Goal: Check status: Check status

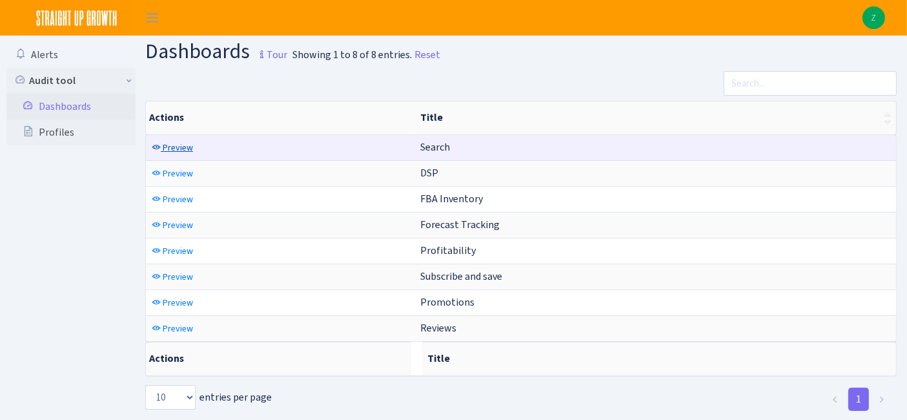
click at [179, 148] on span "Preview" at bounding box center [178, 147] width 30 height 12
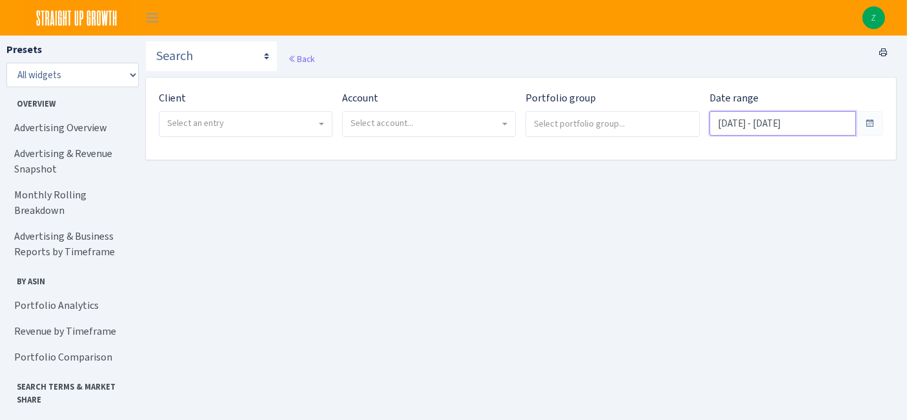
click at [775, 122] on input "Aug 14, 2025 - Sep 12, 2025" at bounding box center [782, 123] width 147 height 25
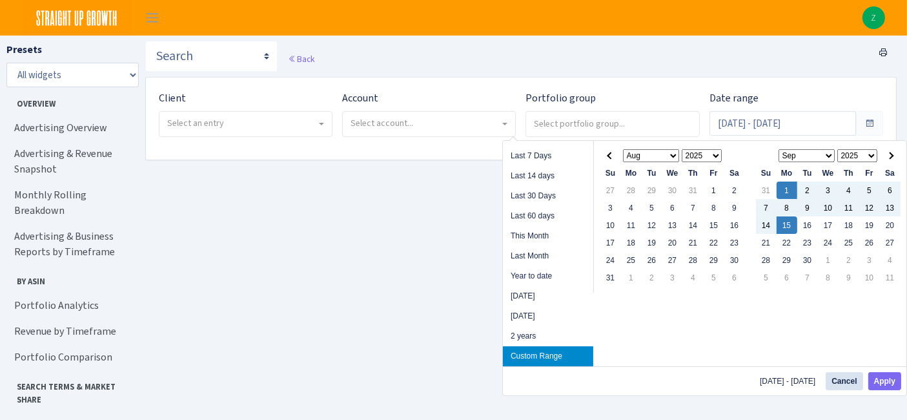
click at [888, 390] on div "Sep 1, 2025 - Sep 15, 2025 Cancel Apply" at bounding box center [704, 380] width 403 height 29
click at [886, 381] on button "Apply" at bounding box center [884, 381] width 33 height 18
type input "[DATE] - [DATE]"
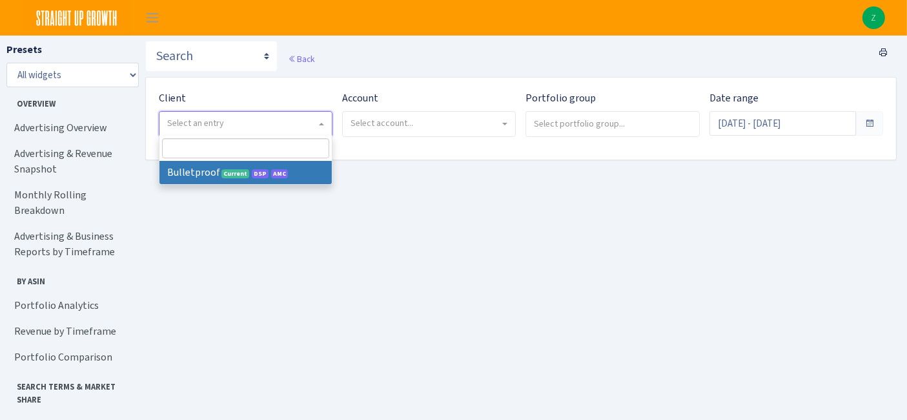
click at [191, 115] on span "Select an entry" at bounding box center [245, 124] width 172 height 25
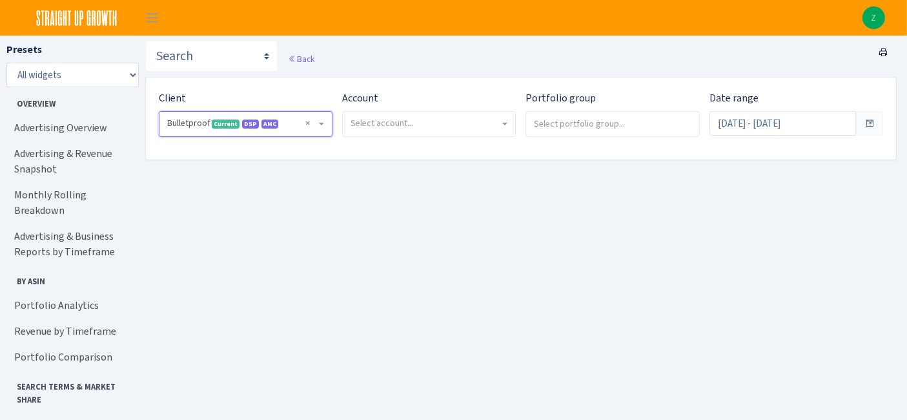
select select "409"
select select
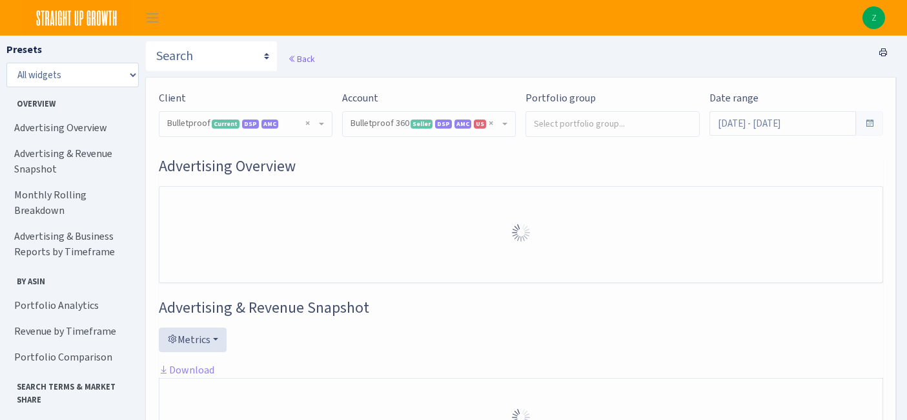
select select "3235730245795869"
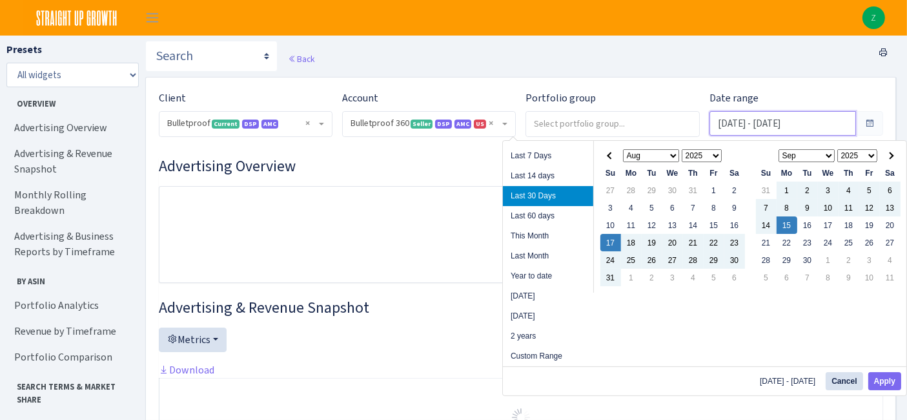
click at [811, 132] on input "Aug 17, 2025 - Sep 15, 2025" at bounding box center [782, 123] width 147 height 25
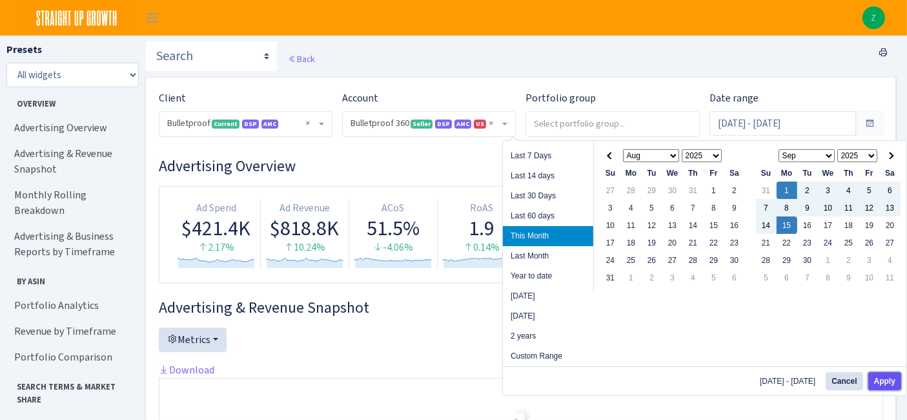
click at [880, 377] on button "Apply" at bounding box center [884, 381] width 33 height 18
type input "Sep 1, 2025 - Sep 15, 2025"
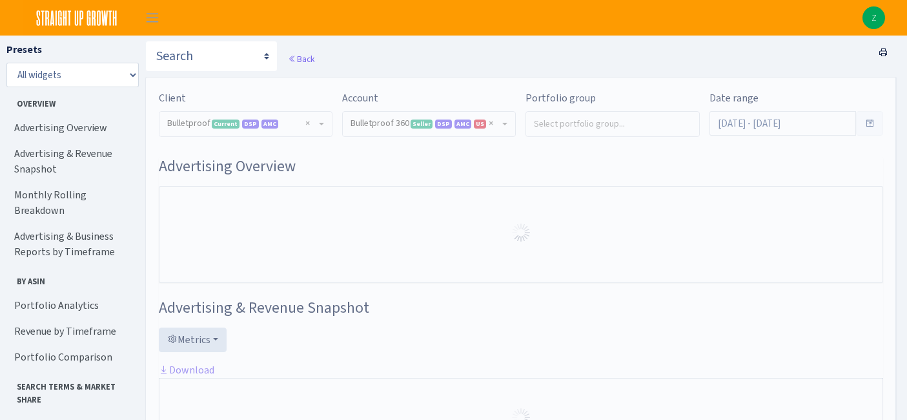
select select "3235730245795869"
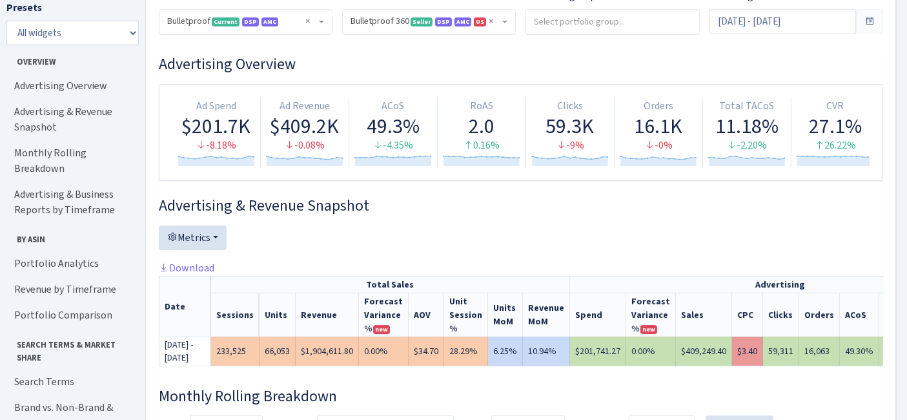
scroll to position [72, 0]
